Goal: Task Accomplishment & Management: Use online tool/utility

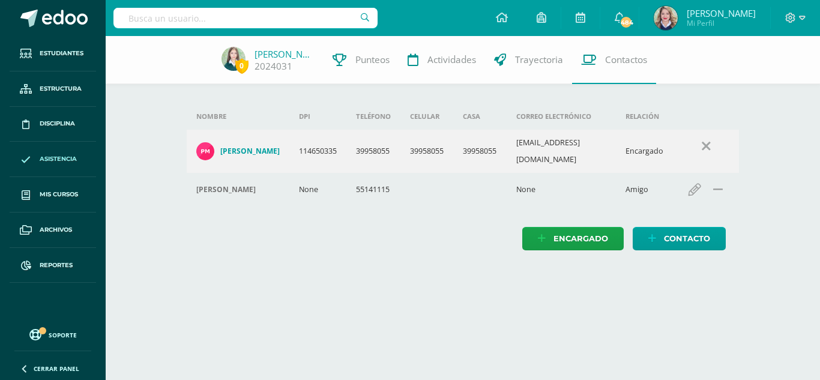
click at [40, 158] on span "Asistencia" at bounding box center [58, 159] width 37 height 10
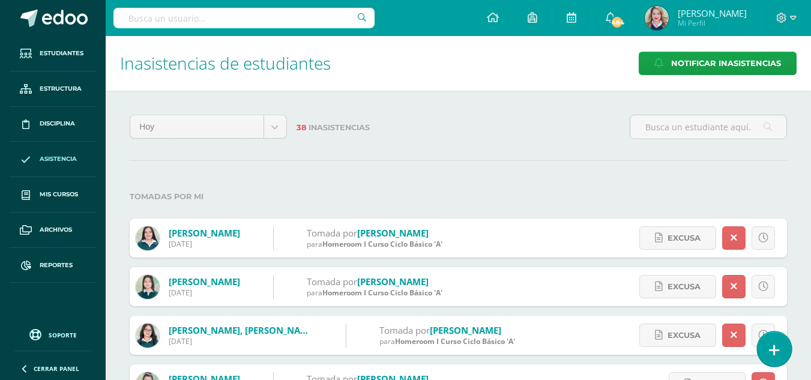
click at [774, 346] on icon at bounding box center [774, 350] width 11 height 14
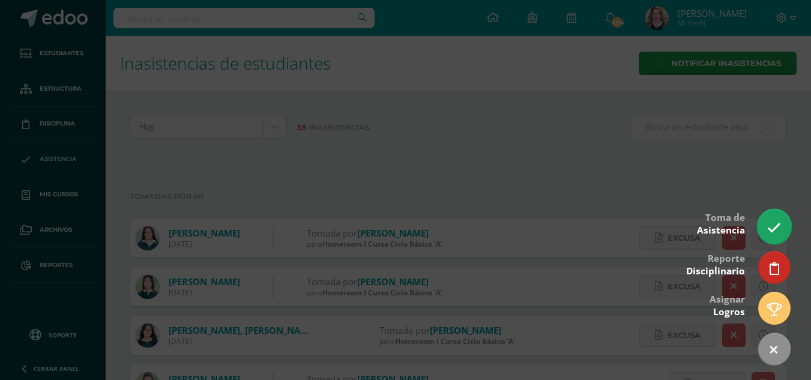
click at [776, 233] on icon at bounding box center [774, 228] width 14 height 14
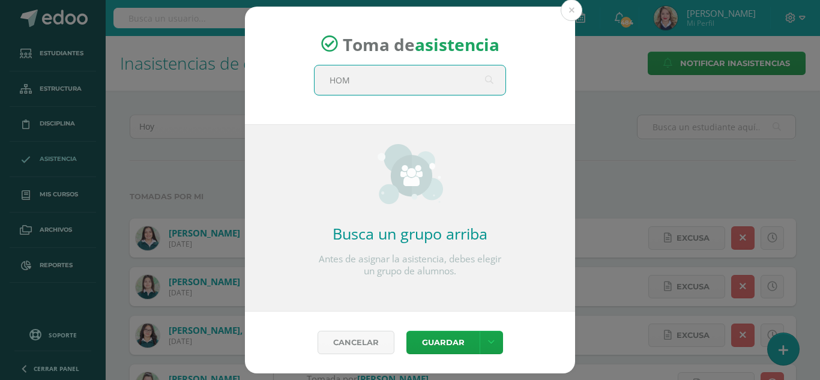
type input "HOME"
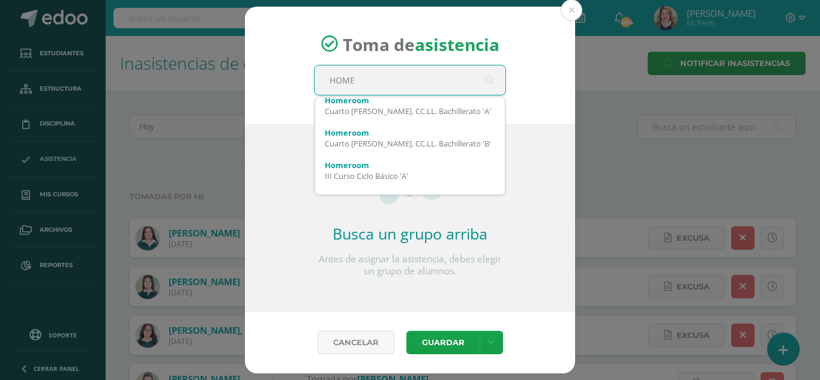
scroll to position [300, 0]
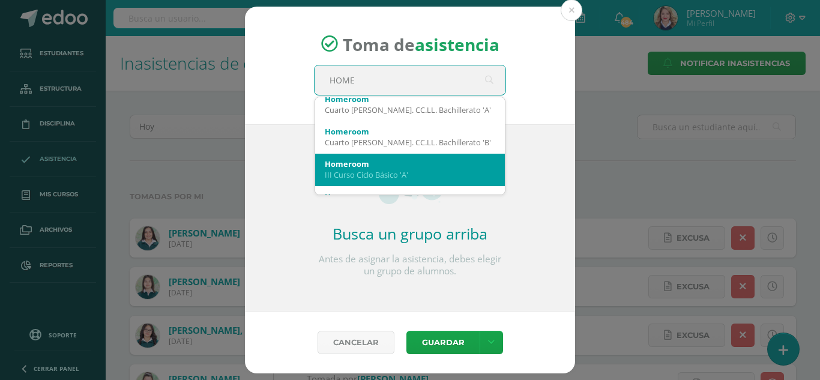
click at [358, 160] on div "Homeroom" at bounding box center [410, 163] width 170 height 11
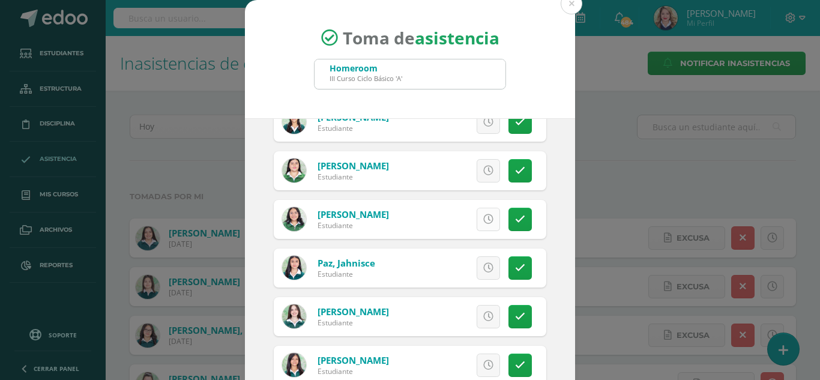
scroll to position [660, 0]
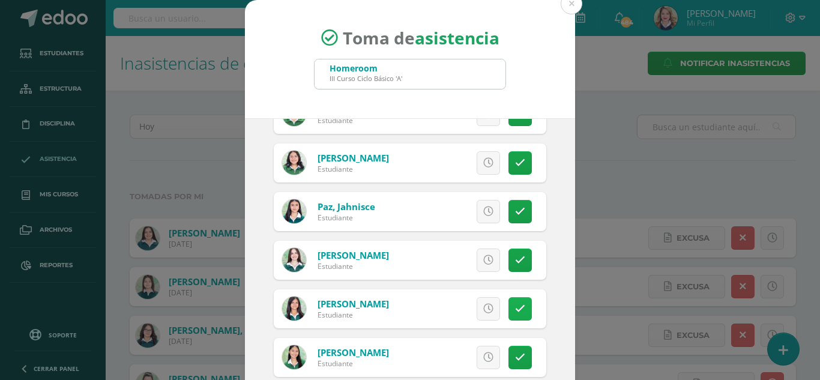
click at [515, 314] on icon at bounding box center [520, 309] width 10 height 10
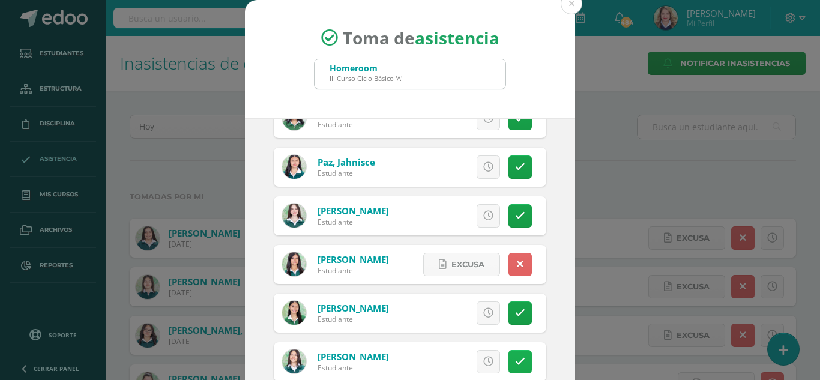
scroll to position [524, 0]
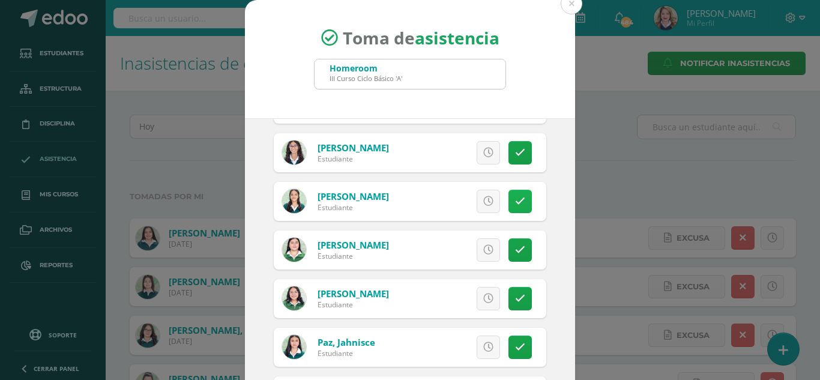
click at [515, 206] on icon at bounding box center [520, 201] width 10 height 10
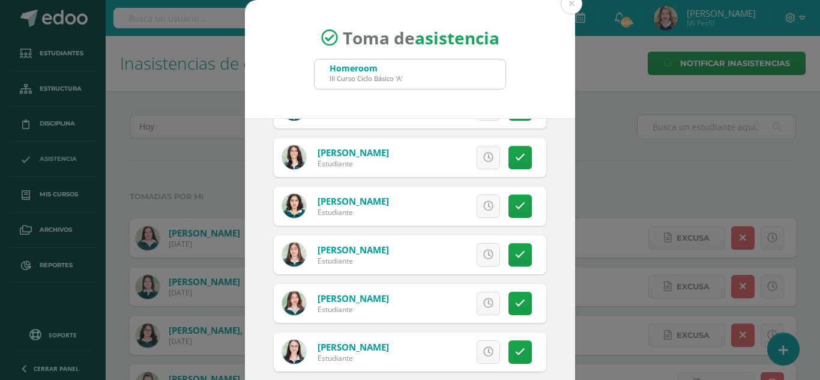
scroll to position [164, 0]
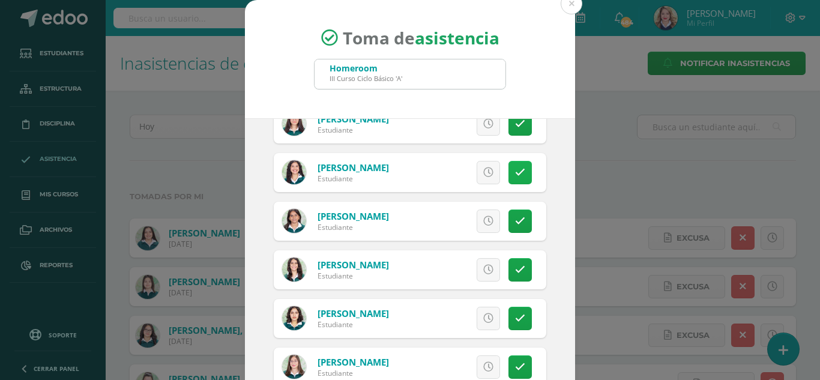
click at [515, 178] on icon at bounding box center [520, 172] width 10 height 10
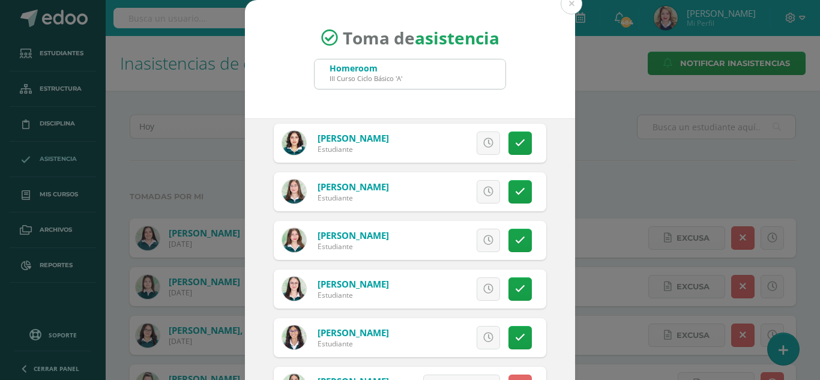
scroll to position [404, 0]
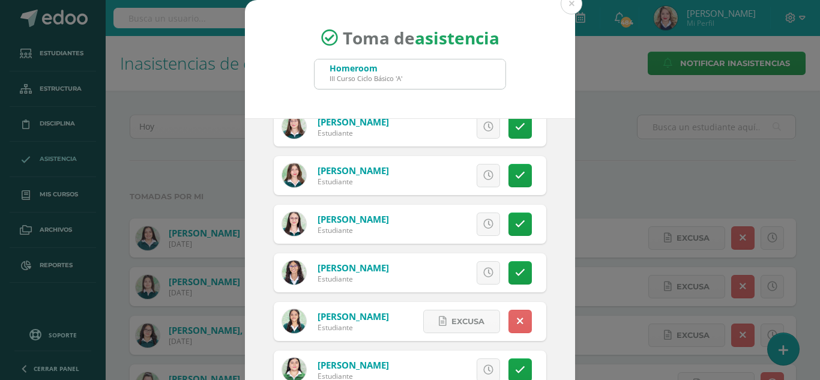
click at [515, 278] on icon at bounding box center [520, 273] width 10 height 10
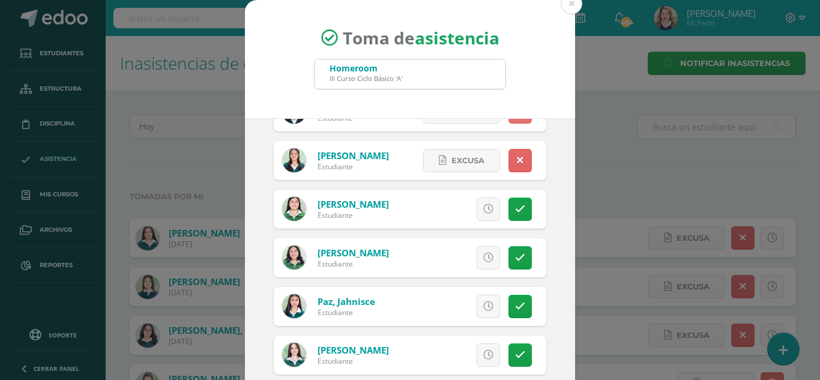
scroll to position [584, 0]
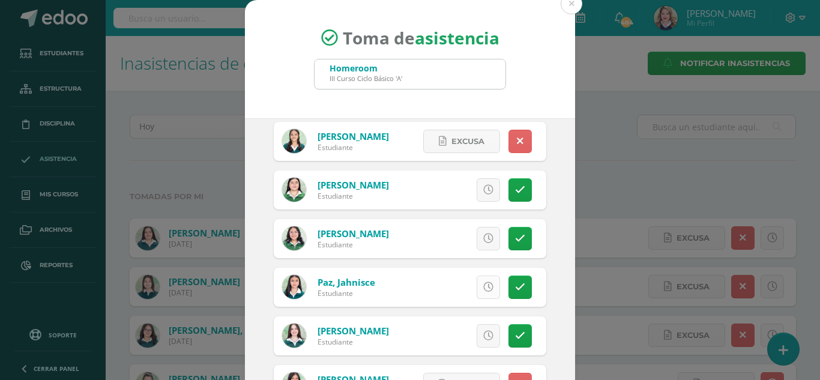
click at [483, 292] on icon at bounding box center [488, 287] width 10 height 10
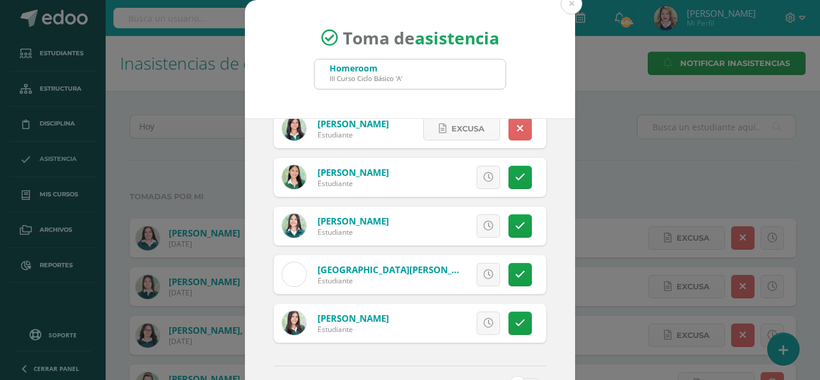
scroll to position [884, 0]
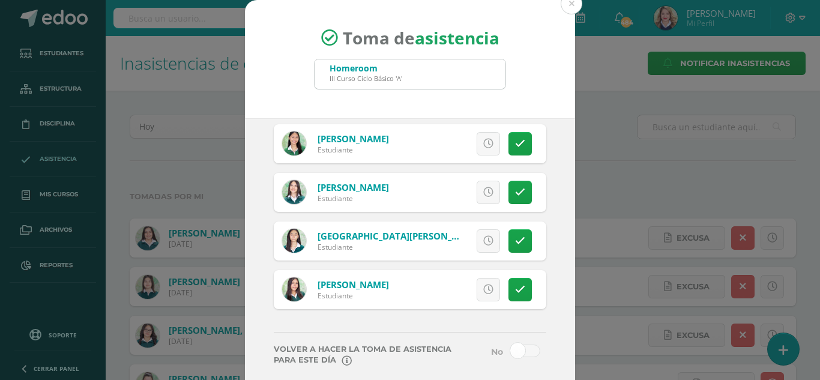
click at [511, 349] on span at bounding box center [525, 350] width 30 height 13
click at [0, 0] on input "checkbox" at bounding box center [0, 0] width 0 height 0
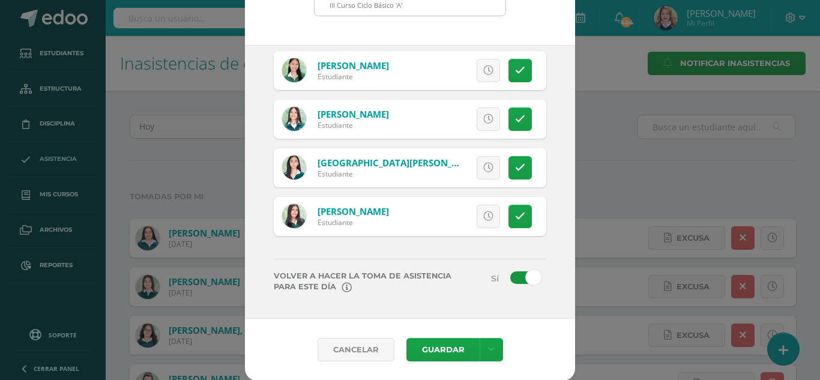
scroll to position [74, 0]
click at [488, 349] on icon at bounding box center [491, 349] width 7 height 10
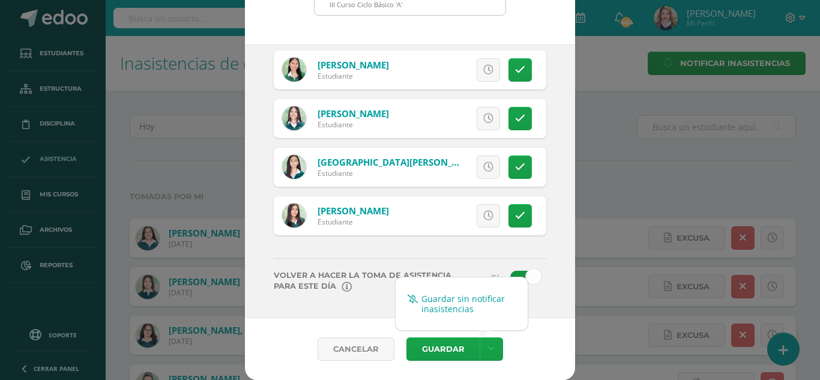
click at [473, 311] on link "Guardar sin notificar inasistencias" at bounding box center [461, 303] width 132 height 29
